Goal: Find contact information: Find contact information

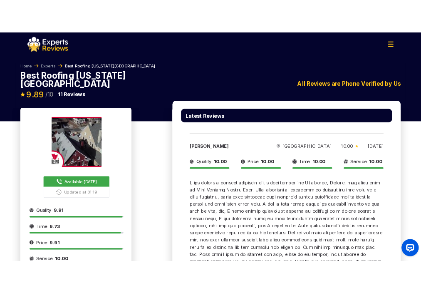
scroll to position [1, 0]
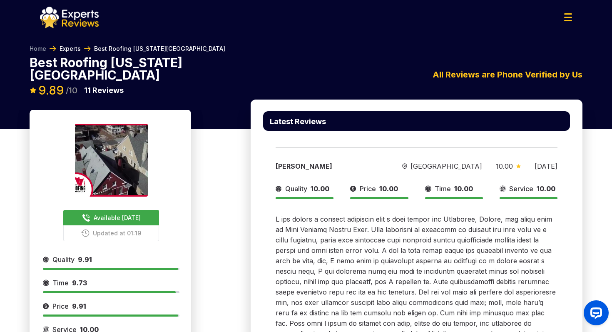
click at [71, 49] on link "Experts" at bounding box center [70, 49] width 21 height 8
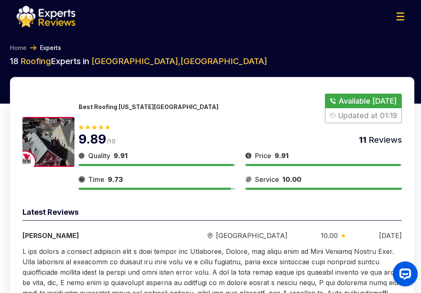
click at [62, 147] on img at bounding box center [48, 142] width 52 height 50
click at [106, 107] on p "Best Roofing [US_STATE][GEOGRAPHIC_DATA]" at bounding box center [149, 106] width 140 height 7
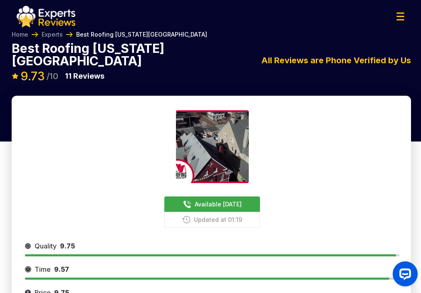
click at [206, 200] on span "Available [DATE]" at bounding box center [218, 204] width 47 height 9
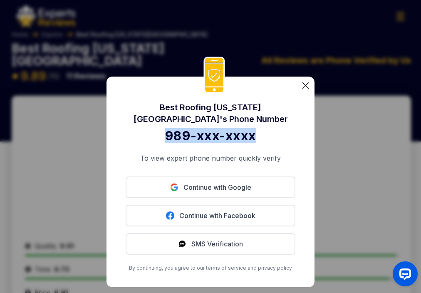
drag, startPoint x: 262, startPoint y: 136, endPoint x: 152, endPoint y: 136, distance: 109.5
click at [152, 136] on div "989-xxx-xxxx" at bounding box center [211, 135] width 170 height 15
copy div "989-xxx-xxxx"
